Goal: Task Accomplishment & Management: Manage account settings

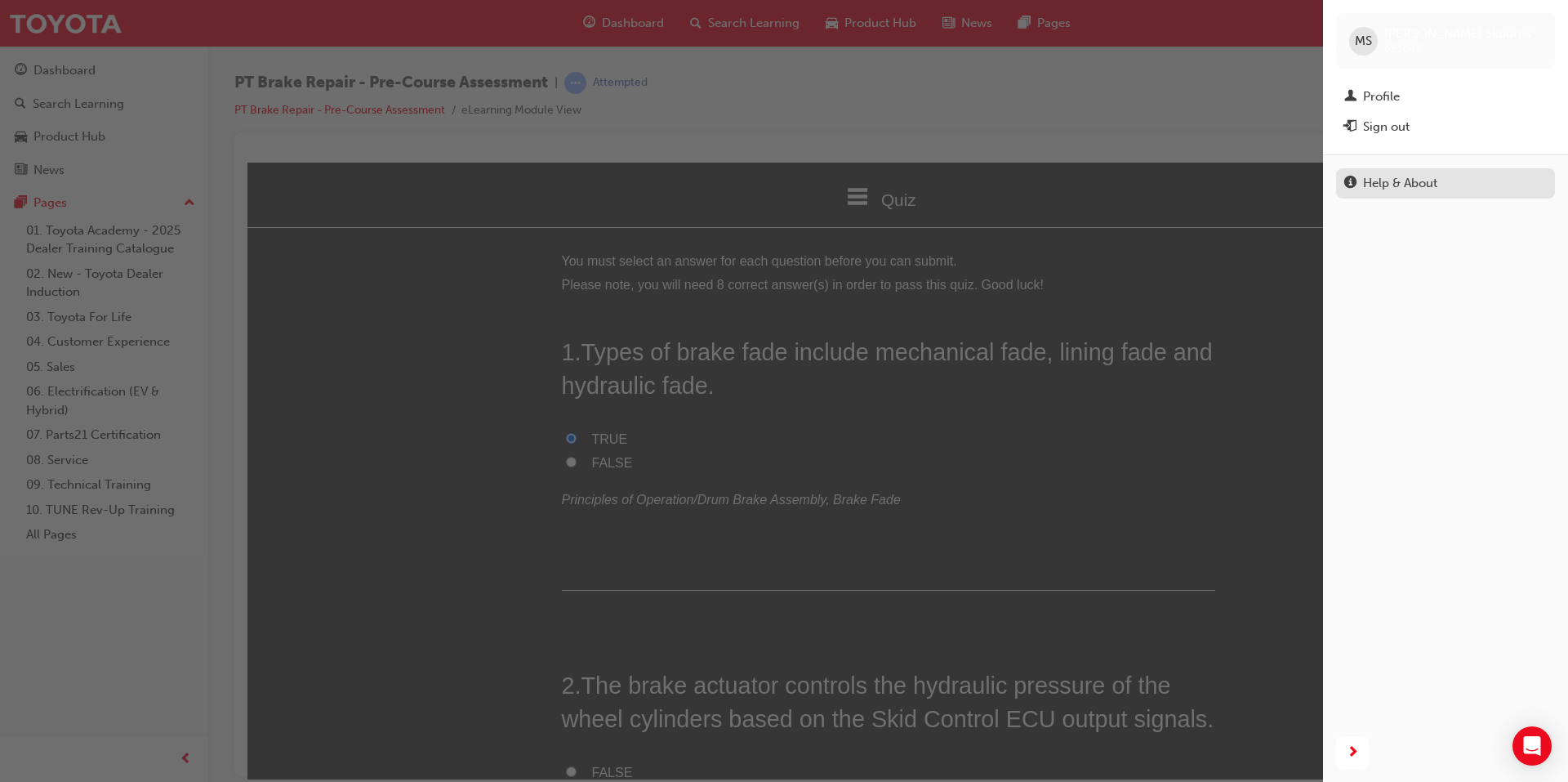
scroll to position [899, 0]
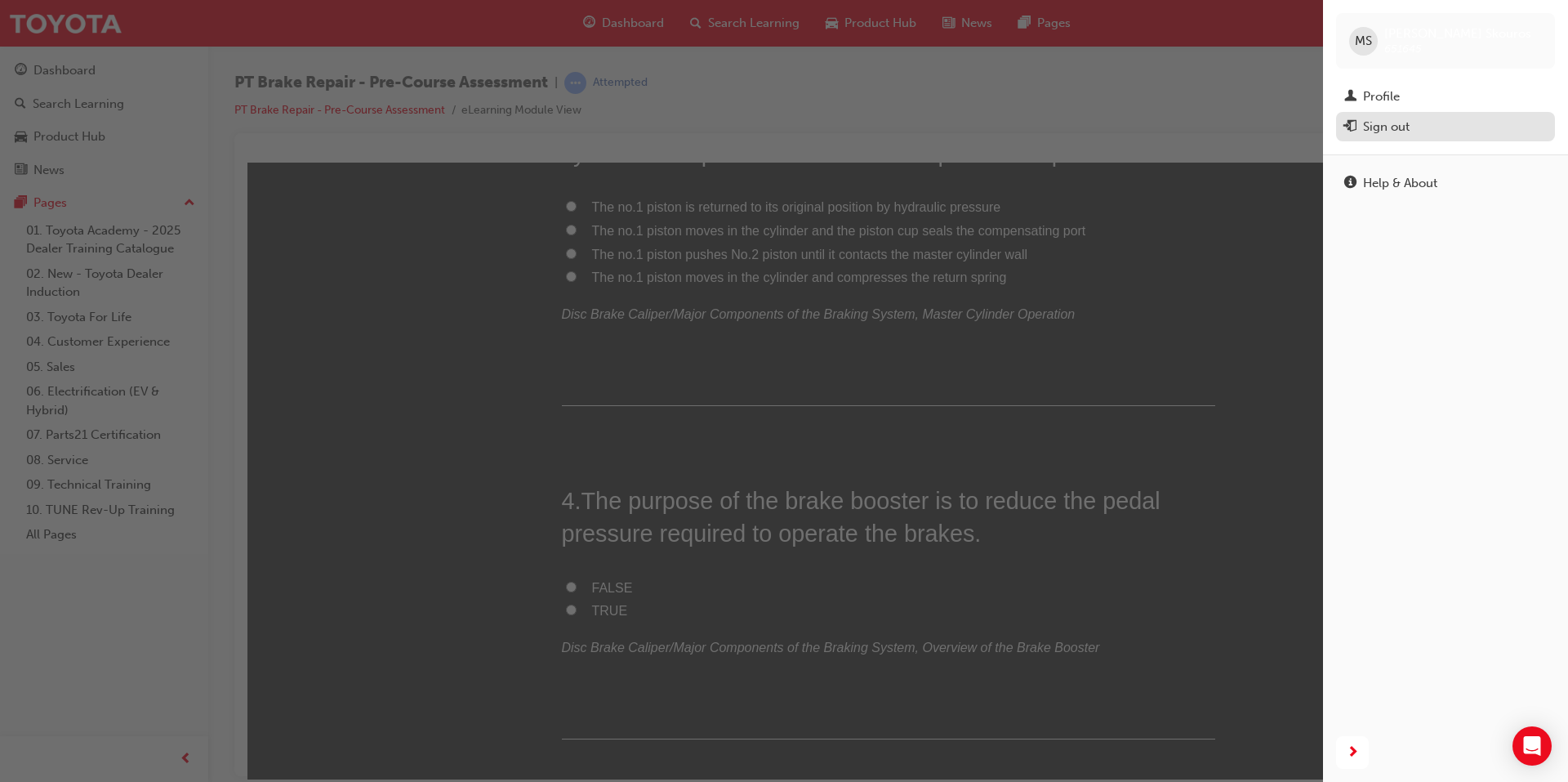
click at [1374, 128] on div "Sign out" at bounding box center [1386, 127] width 47 height 19
